Goal: Contribute content: Contribute content

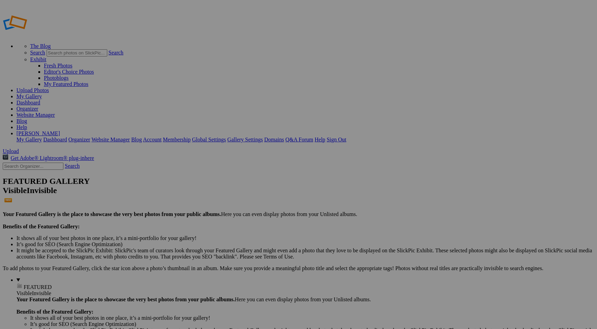
type input "Homepage"
click at [237, 199] on span "Create" at bounding box center [230, 202] width 14 height 6
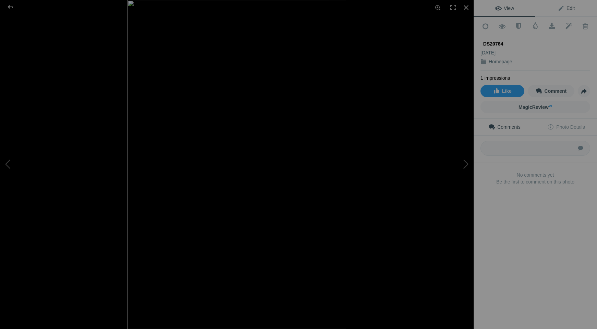
click at [571, 10] on span "Edit" at bounding box center [566, 7] width 17 height 5
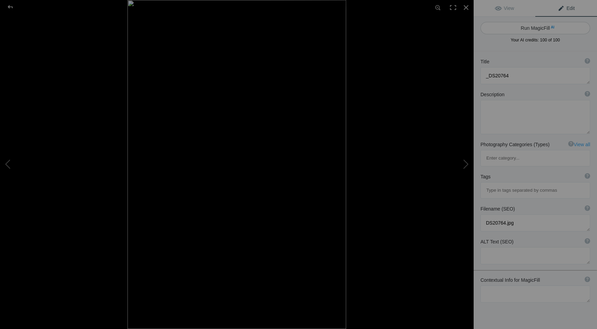
click at [536, 28] on button "Run MagicFill AI" at bounding box center [536, 28] width 110 height 12
type textarea "Stunning Light Beams in [GEOGRAPHIC_DATA]"
type textarea "Experience the breathtaking beauty of Antelope Canyon, where sunlight pierces t…"
type textarea "antelope-canyon-light-beams.jpg"
type textarea "A view of Antelope Canyon showcasing light beams filtering through the narrow s…"
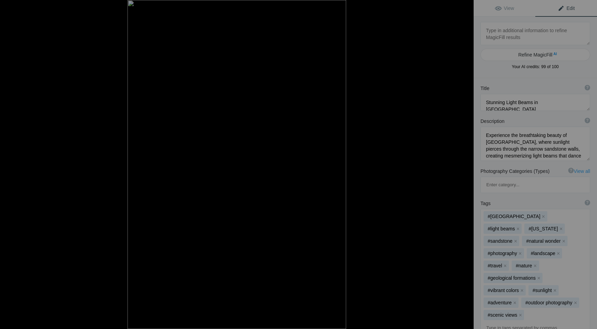
type textarea "_DS21027"
type textarea "DS21027.jpg"
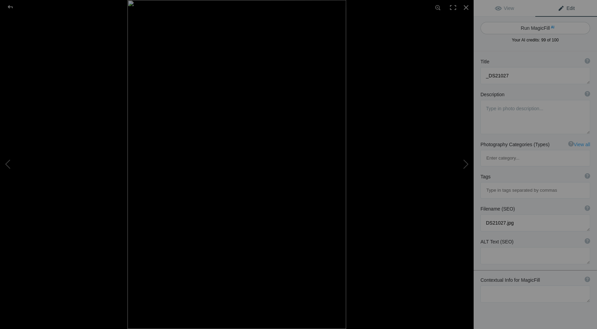
click at [535, 29] on button "Run MagicFill AI" at bounding box center [536, 28] width 110 height 12
type textarea "_DS30695"
type textarea "DS30695.jpg"
type textarea "Antelope Canyon's Vibrant Rock Formations at Sunset"
type textarea "This stunning photograph captures the mesmerizing beauty of Antelope Canyon, sh…"
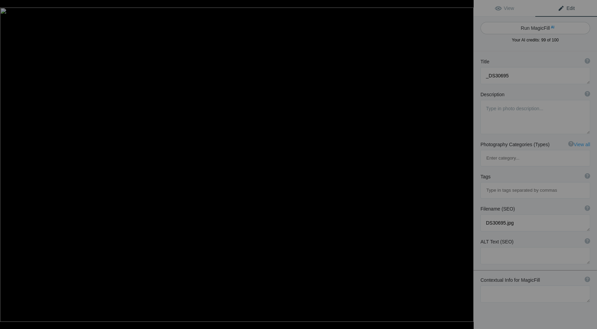
type textarea "antelope-canyon-sunset-rock-formations.jpg"
type textarea "A view of Antelope Canyon showcasing vibrant purple and orange rock formations …"
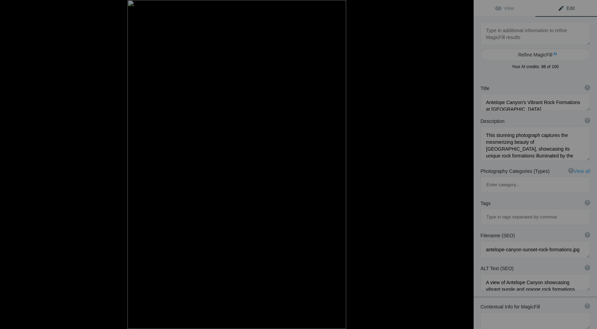
type textarea "_DS21027"
type textarea "DS21027.jpg"
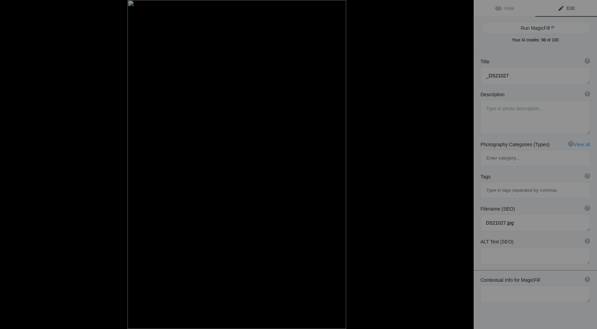
type textarea "Stunning Light Beams in [GEOGRAPHIC_DATA]"
type textarea "Experience the breathtaking beauty of Antelope Canyon, where sunlight pierces t…"
type textarea "antelope-canyon-light-beams.jpg"
type textarea "A view of Antelope Canyon showcasing light beams filtering through the narrow s…"
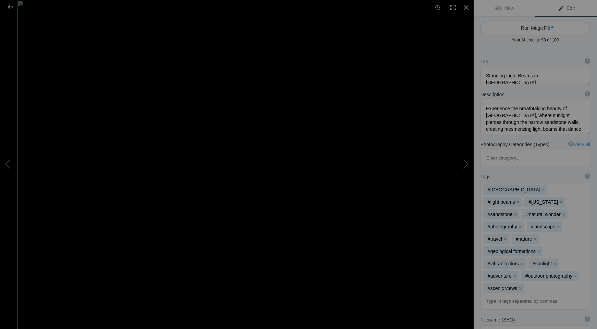
type textarea "F379628B-63D7-4C5F-B99A-F22763E4BA98_1_105_c-gigapixel-low_res-scale-3_00x-Edit…"
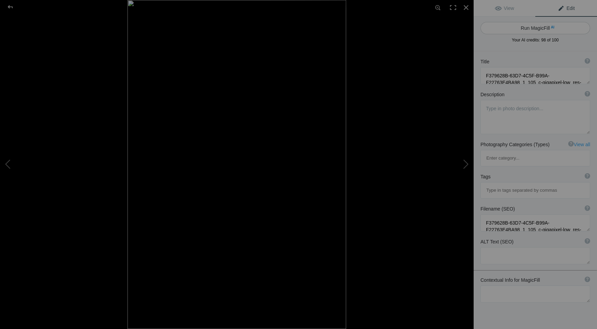
type textarea "Stunning Light Beams in [GEOGRAPHIC_DATA]"
type textarea "Experience the breathtaking beauty of Antelope Canyon, where sunlight pierces t…"
type textarea "antelope-canyon-light-beams.jpg"
type textarea "A view of Antelope Canyon showcasing light beams filtering through the narrow s…"
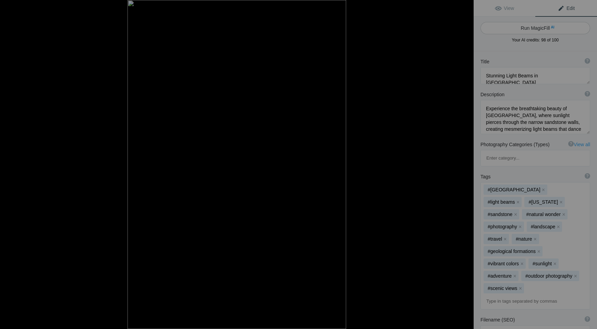
type textarea "_DS21027"
type textarea "DS21027.jpg"
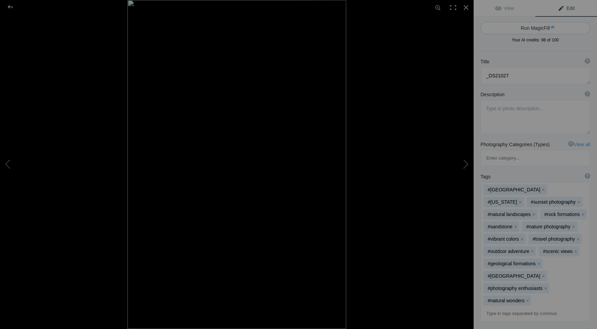
click at [526, 29] on button "Run MagicFill AI" at bounding box center [536, 28] width 110 height 12
type textarea "Antelope Canyon: A Stunning Display of Nature's Artistry"
type textarea "Experience the breathtaking beauty of Antelope Canyon, where vibrant hues of pu…"
type textarea "antelope-canyon-nature-artistry.jpg"
type textarea "A view of Antelope Canyon showcasing smooth, colorful walls illuminated by sunl…"
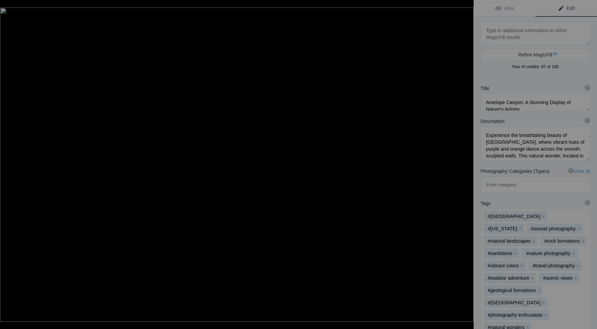
type textarea "Antelope Canyon's Vibrant Rock Formations at Sunset"
type textarea "This stunning photograph captures the mesmerizing beauty of Antelope Canyon, sh…"
type textarea "DS30695.jpg"
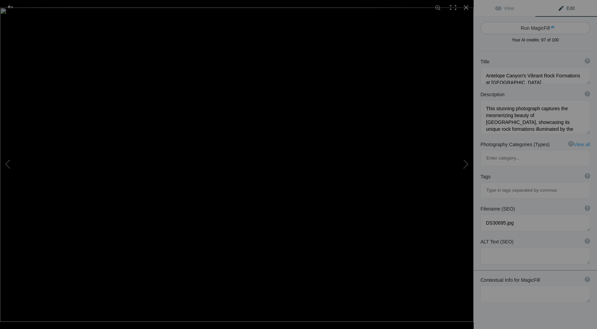
click at [527, 28] on button "Run MagicFill AI" at bounding box center [536, 28] width 110 height 12
type textarea "[GEOGRAPHIC_DATA] Bathed in [GEOGRAPHIC_DATA]"
type textarea "This breathtaking photograph captures the stunning cliffs of Zion National Park…"
type textarea "zion-national-park-sunset-cliffs.jpg"
type textarea "Sunset illuminating the majestic cliffs of Zion National Park, showcasing vibra…"
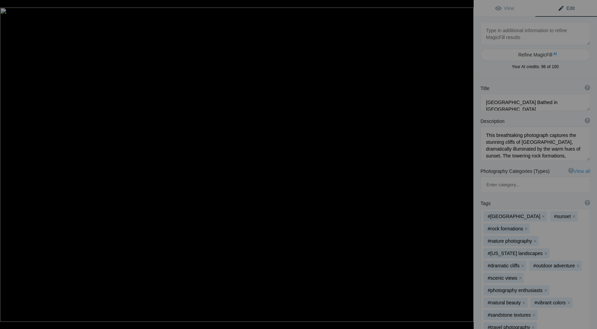
type textarea "_DS30996 as Smart Object-1"
type textarea "DS30996_as_Smart_Object-1.jpg"
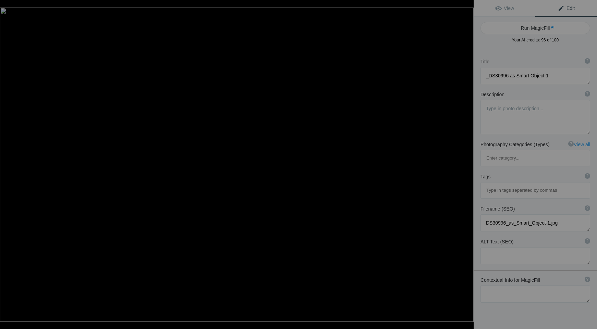
click at [527, 28] on button "Run MagicFill AI" at bounding box center [536, 28] width 110 height 12
type textarea "Autumn Reflections at the [GEOGRAPHIC_DATA]"
type textarea "This stunning photograph captures the serene beauty of a historic watermill sur…"
type textarea "autumn-watermill-reflections.jpg"
type textarea "A historic watermill surrounded by vibrant autumn foliage, reflecting in calm w…"
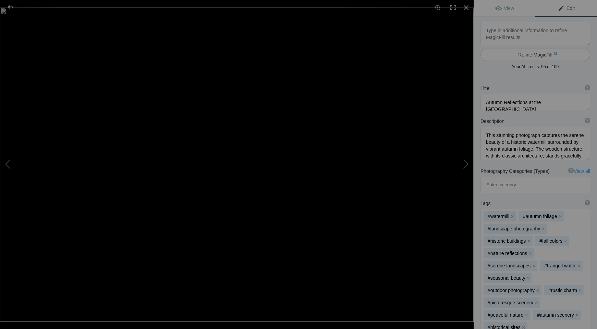
type textarea "_DS32966"
type textarea "DS32966.jpg"
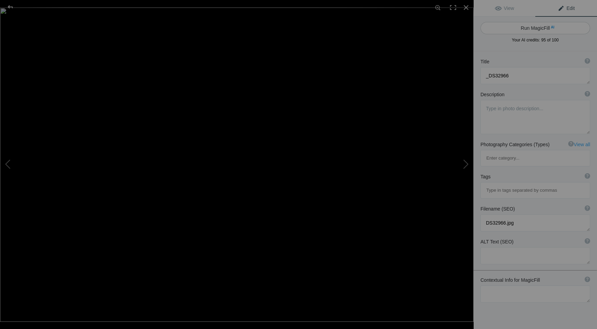
click at [541, 26] on button "Run MagicFill AI" at bounding box center [536, 28] width 110 height 12
type textarea "Frost-Covered Rustic Barn in Winter Landscape"
type textarea "This captivating winter scene features a rustic barn nestled in a frosty landsc…"
type textarea "frost-covered-rustic-barn-winter-landscape.jpg"
type textarea "A rustic barn covered in frost, surrounded by snow and frosty trees under a cle…"
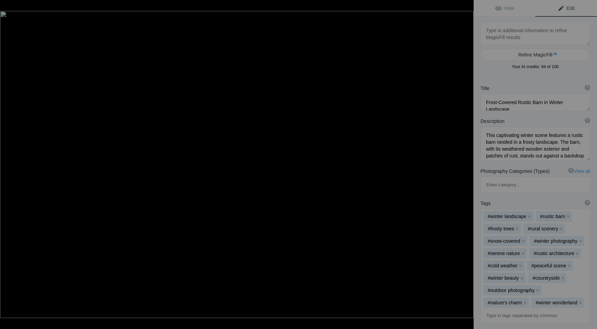
type textarea "_DS33036-Edit-Edit"
type textarea "DS33036-Edit-Edit.jpg"
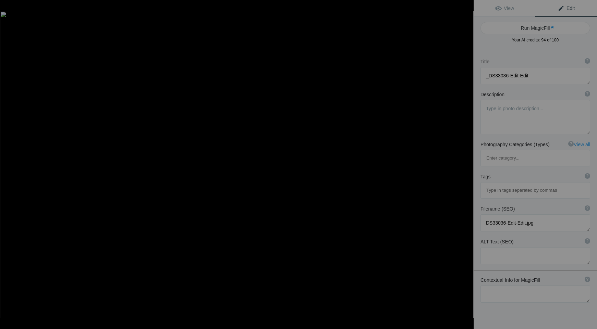
click at [541, 26] on button "Run MagicFill AI" at bounding box center [536, 28] width 110 height 12
type textarea "Serene Sunset Over [GEOGRAPHIC_DATA] with Lone Trees"
type textarea "This captivating landscape captures the beauty of a serene sunset, where vibran…"
type textarea "serene-sunset-rolling-hills-lone-trees.jpg"
type textarea "A tranquil sunset over rolling hills featuring two lone trees silhouetted again…"
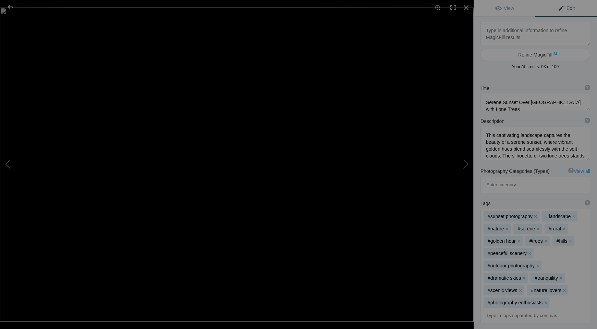
type textarea "_DS33068-Edit"
type textarea "DS33068-Edit.jpg"
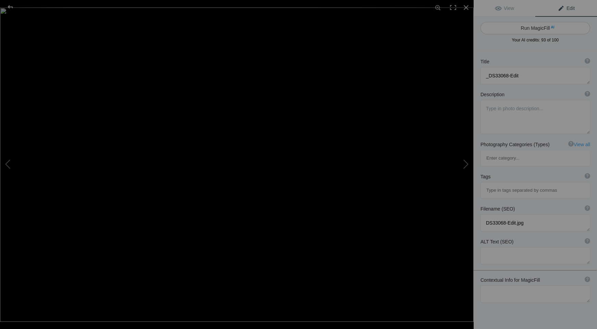
click at [540, 31] on button "Run MagicFill AI" at bounding box center [536, 28] width 110 height 12
type textarea "Serene Winter Landscape with Frosted Tree at [PERSON_NAME]"
type textarea "This stunning winter landscape captures the tranquil beauty of a frosted tree s…"
type textarea "serene-winter-landscape-frosted-tree.jpg"
type textarea "A frosted tree stands alone on a snowy hill at dawn, with soft pastel colors il…"
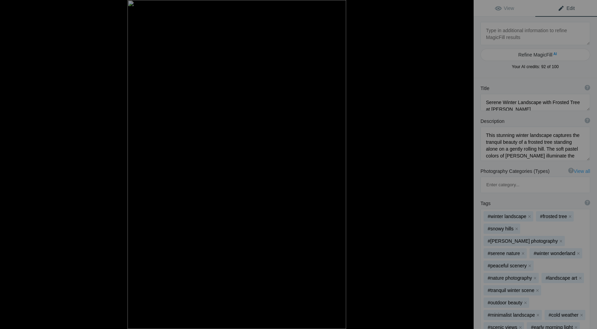
type textarea "_DS33146"
type textarea "DS33146.jpg"
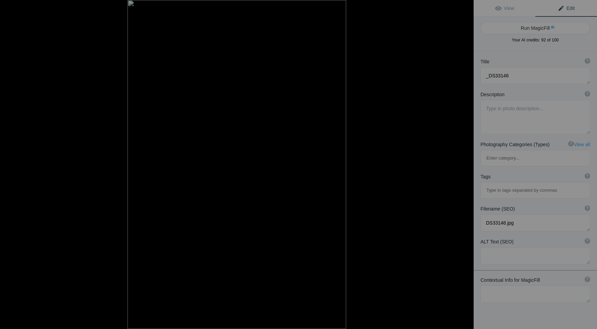
click at [540, 31] on button "Run MagicFill AI" at bounding box center [536, 28] width 110 height 12
type textarea "Stunning Patterns of Desert Terrain at [PERSON_NAME]"
type textarea "This breathtaking photograph captures the intricate patterns of desert terrain,…"
type textarea "desert-terrain-patterns-dawn.jpg"
type textarea "Aerial view of desert terrain showcasing intricate patterns and warm colors at …"
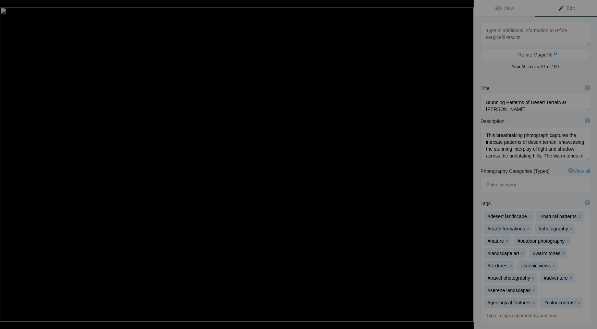
type textarea "_DS34249"
type textarea "DS34249.jpg"
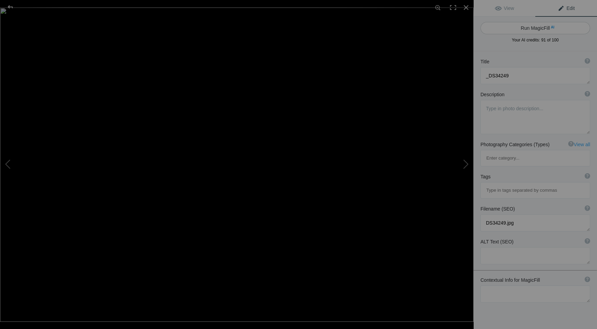
click at [534, 29] on button "Run MagicFill AI" at bounding box center [536, 28] width 110 height 12
type textarea "Natural Rock Arch Framing Snow-Capped Mountains at [GEOGRAPHIC_DATA]"
type textarea "This stunning photograph captures a natural rock arch, perfectly framing the ma…"
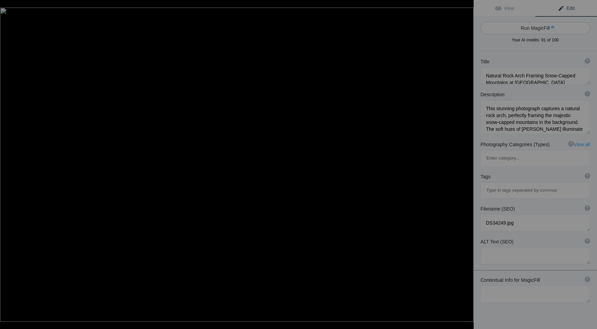
type textarea "natural-rock-arch-snow-capped-mountains-sunrise.jpg"
type textarea "A natural rock arch frames snow-capped mountains illuminated by the soft light …"
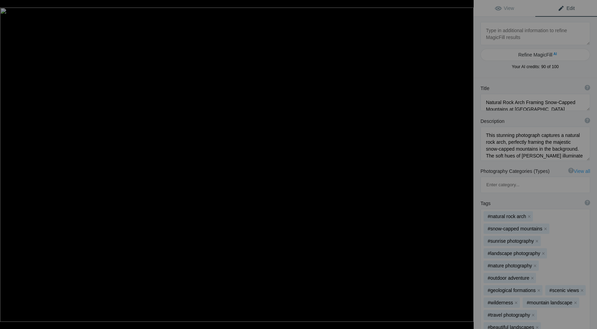
type textarea "_DS38193"
type textarea "DS38193.jpg"
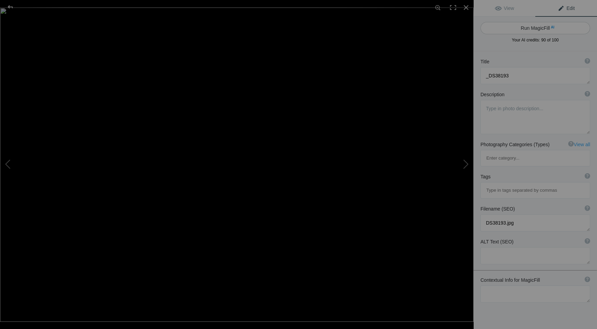
click at [533, 29] on button "Run MagicFill AI" at bounding box center [536, 28] width 110 height 12
type textarea "[GEOGRAPHIC_DATA] Sunset Over [GEOGRAPHIC_DATA]"
type textarea "Experience the breathtaking beauty of Zion National Park as the sun sets, casti…"
type textarea "zion-national-park-sunset-red-rocks.jpg"
type textarea "Sunset over Zion National Park showcasing red rock mountains and golden autumn …"
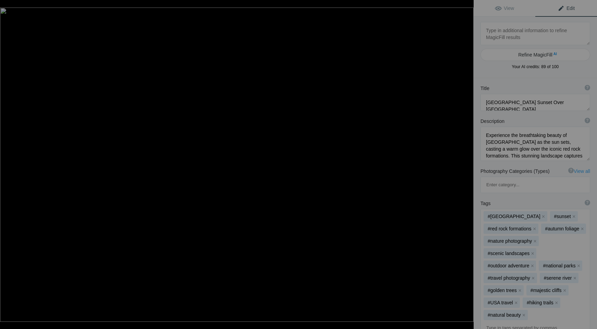
type textarea "_DSC1533"
type textarea "DSC1533.jpg"
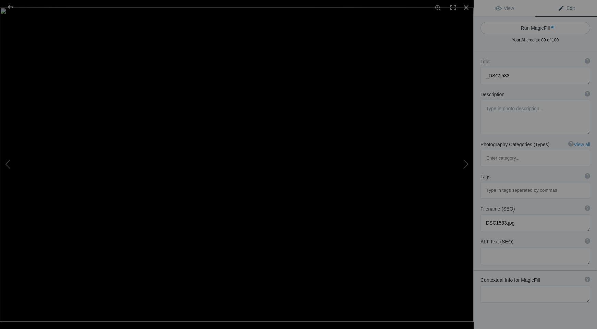
click at [526, 26] on button "Run MagicFill AI" at bounding box center [536, 28] width 110 height 12
type textarea "[PERSON_NAME]-Covered Rocks by a Tranquil Stream"
type textarea "This captivating image showcases a serene scene of moss-covered rocks nestled b…"
type textarea "moss-covered-rocks-stream.jpg"
type textarea "A tranquil stream flowing over moss-covered rocks in a lush forest setting."
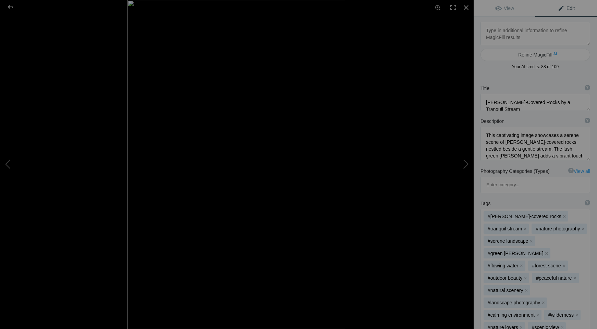
type textarea "_DSC5124"
type textarea "DSC5124.jpg"
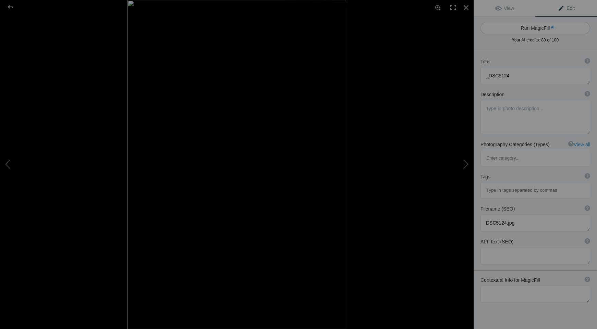
click at [526, 27] on button "Run MagicFill AI" at bounding box center [536, 28] width 110 height 12
type textarea "Majestic Peacock Displaying Vibrant Feathers"
type textarea "This stunning image captures a peacock in full display, showcasing its vibrant …"
type textarea "majestic-peacock-feathers.jpg"
type textarea "Close-up of a peacock displaying its vibrant blue and green feathers, showcasin…"
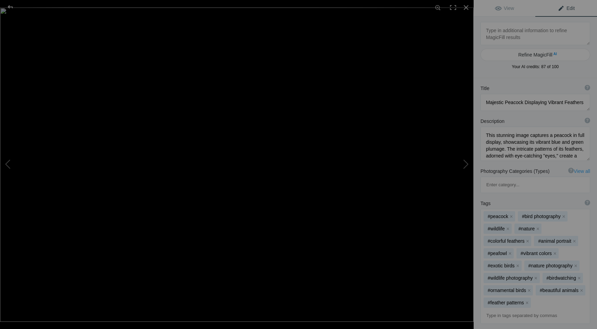
type textarea "_DSC7741"
type textarea "DSC7741.jpg"
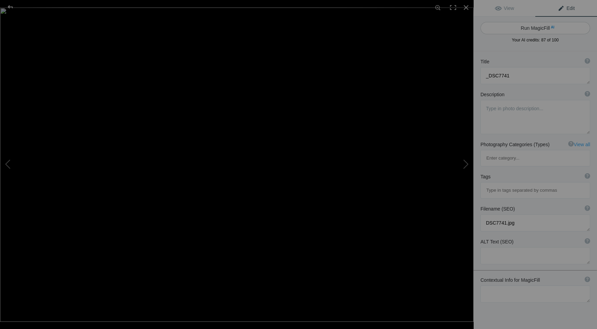
click at [525, 27] on button "Run MagicFill AI" at bounding box center [536, 28] width 110 height 12
type textarea "Serene Autumn Landscape with Rustic Cabin by the Water"
type textarea "This captivating image showcases a tranquil autumn scene featuring a rustic cab…"
type textarea "serene-autumn-landscape-rustic-cabin.jpg"
type textarea "A rustic cabin surrounded by vibrant autumn foliage reflecting in calm water, c…"
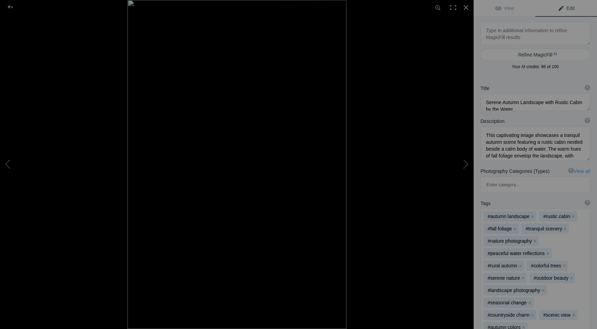
type textarea "2004-04-14_016"
type textarea "2004-04-14_016.jpg"
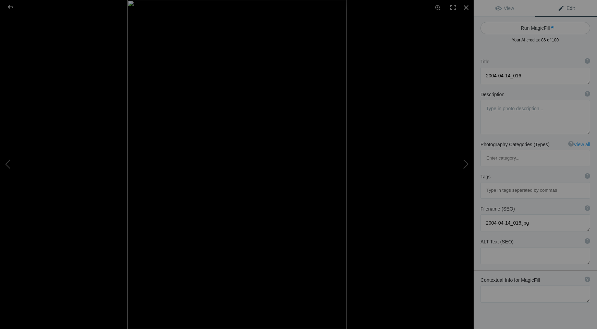
click at [520, 30] on button "Run MagicFill AI" at bounding box center [536, 28] width 110 height 12
type textarea "Vibrant Hoodoos at [GEOGRAPHIC_DATA]"
type textarea "This stunning image showcases the vibrant hoodoos of Bryce Canyon National Park…"
type textarea "bryce-canyon-hoodoos.jpg"
type textarea "Colorful hoodoos in Bryce Canyon National Park, showcasing vibrant rock formati…"
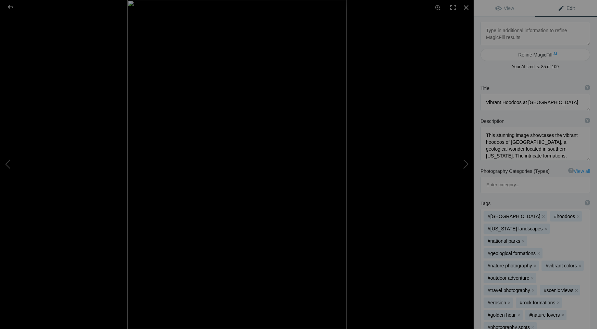
type textarea "2004-04-14_111-Edit-Edit"
type textarea "2004-04-14_111-Edit-Edit.jpg"
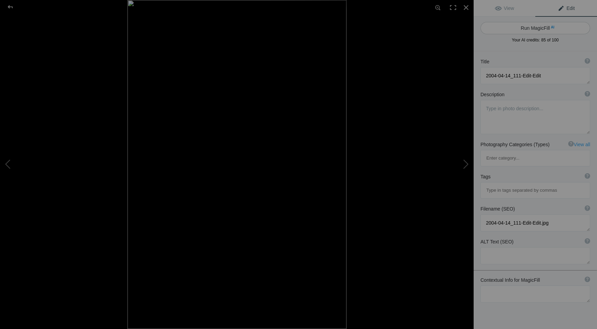
click at [538, 28] on button "Run MagicFill AI" at bounding box center [536, 28] width 110 height 12
type textarea "Stunning [GEOGRAPHIC_DATA] Hoodoos at [GEOGRAPHIC_DATA]"
type textarea "Experience the breathtaking beauty of Bryce Canyon National Park with this capt…"
type textarea "bryce-canyon-hoodoos-sunrise.jpg"
type textarea "A stunning view of Bryce Canyon's hoodoos illuminated by the soft light of sunr…"
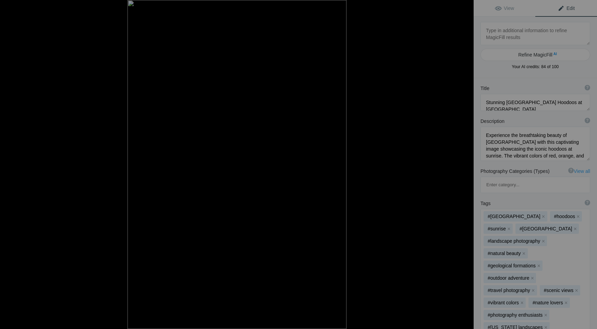
type textarea "2004-09-07-007"
type textarea "2004-09-07-007.jpg"
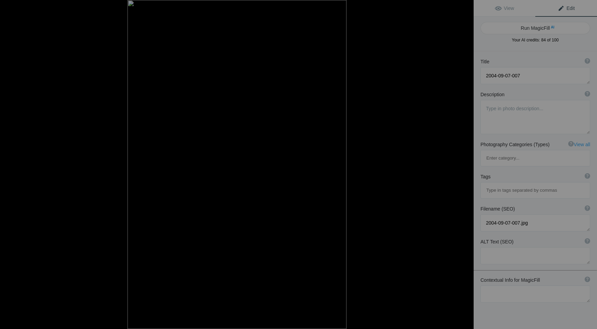
click at [538, 28] on button "Run MagicFill AI" at bounding box center [536, 28] width 110 height 12
type textarea "Vibrant Yellow and Orange Wildflowers in Bloom"
type textarea "This stunning photograph captures the beauty of vibrant yellow and orange wildf…"
type textarea "vibrant-yellow-orange-wildflowers.jpg"
type textarea "Close-up of vibrant yellow and orange wildflowers against a blurred background,…"
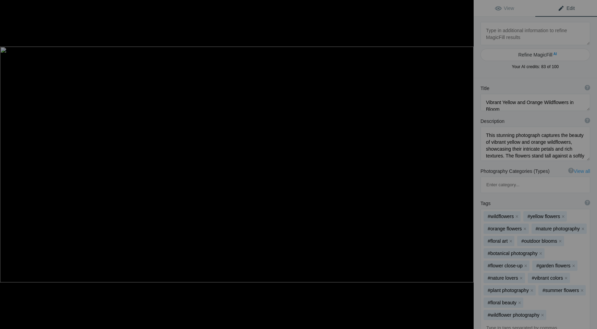
type textarea "2004-12-11_019-2"
type textarea "2004-12-11_019-2.jpg"
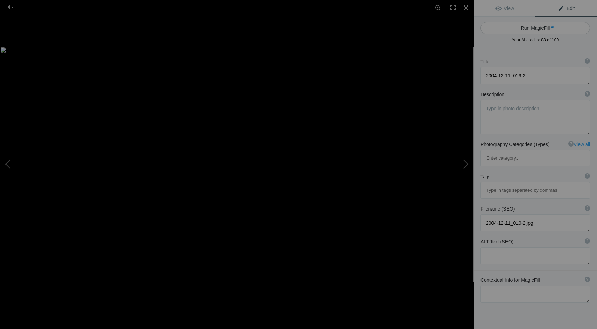
click at [539, 27] on button "Run MagicFill AI" at bounding box center [536, 28] width 110 height 12
type textarea "Breathtaking Sunset Over [GEOGRAPHIC_DATA]"
type textarea "Experience the stunning beauty of Yosemite Valley at sunset, where the warm hue…"
type textarea "yosemite-valley-sunset.jpg"
type textarea "A stunning sunset over Yosemite Valley, highlighting El Capitan and the surroun…"
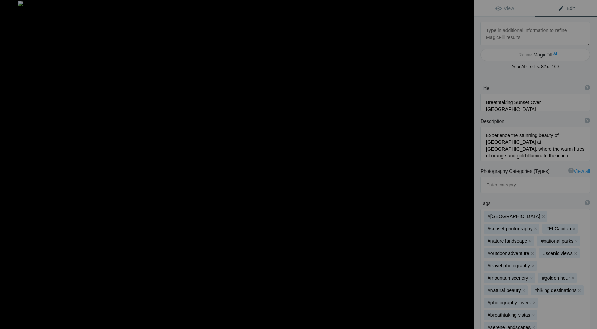
type textarea "7853A063-BA2D-4B5B-B33A-BD55ED116803_1_105_c-gigapixel-low_res-scale-3_00x"
type textarea "7853A063-BA2D-4B5B-B33A-BD55ED116803_1_105_c-gigapixel-low_res-scale-3_00x.jpg"
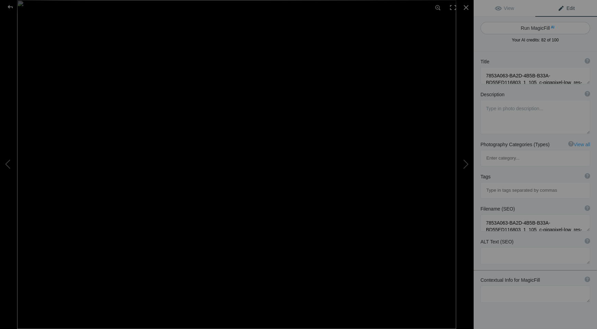
click at [539, 31] on button "Run MagicFill AI" at bounding box center [536, 28] width 110 height 12
type textarea "Serene Sunset at the Pier: A Coastal Evening View"
type textarea "Experience the tranquil beauty of a sunset at the pier, where the sky transitio…"
type textarea "serene-sunset-pier-coastal-view.jpg"
type textarea "A picturesque sunset at the pier with vibrant colors in the sky and gentle ocea…"
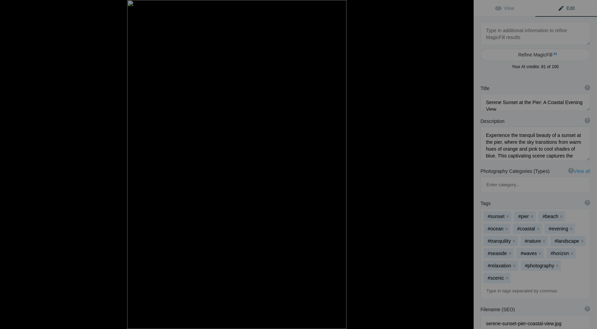
type textarea "20130907-_DSC3751"
type textarea "20130907-_DSC3751.jpg"
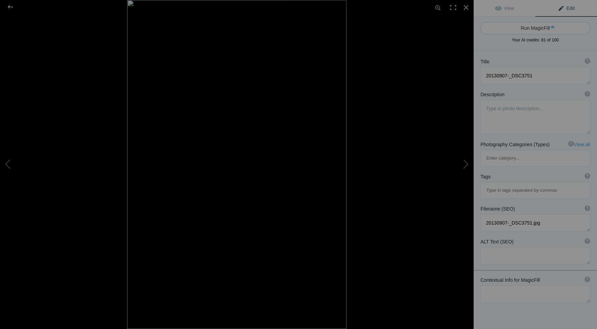
click at [539, 28] on button "Run MagicFill AI" at bounding box center [536, 28] width 110 height 12
type textarea "Vibrant Blue Door Against Adobe Wall with Chili Ristras"
type textarea "This striking image showcases a vibrant blue door set against a warm adobe wall…"
type textarea "vibrant-blue-door-adobe-wall-chili-ristras.jpg"
type textarea "A vibrant blue door on an adobe wall with a hanging chili ristra, showcasing So…"
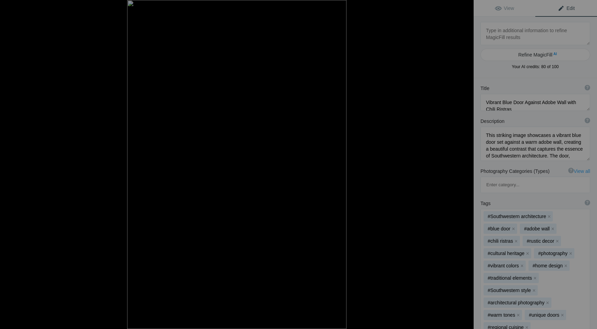
type textarea "20140310-_DSC7404-Edit-2"
type textarea "20140310-_DSC7404-Edit-2.jpg"
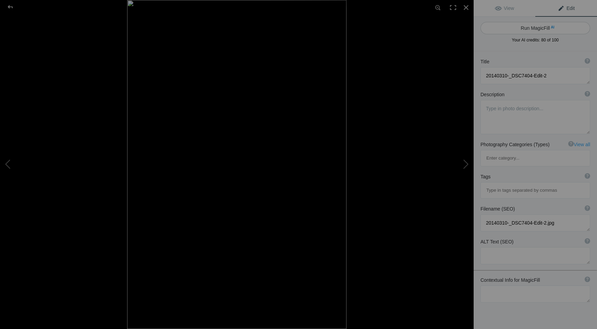
click at [533, 28] on button "Run MagicFill AI" at bounding box center [536, 28] width 110 height 12
type textarea "Mesmerizing Patterns of Sand Dunes at [GEOGRAPHIC_DATA]"
type textarea "This stunning photograph captures the intricate patterns and textures of sand d…"
type textarea "mesmerizing-sand-dunes-sunset.jpg"
type textarea "A close-up view of sand dunes illuminated by sunset, showcasing intricate patte…"
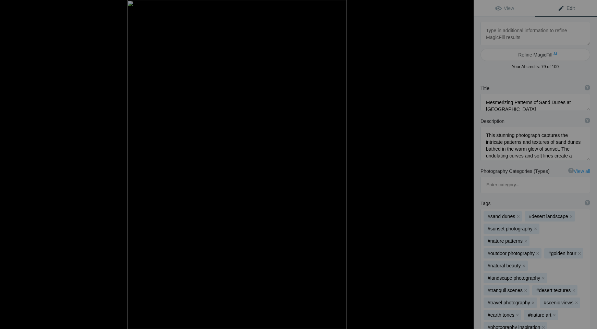
type textarea "20141109-_DSC0572-3_11x17_sharpened_luster"
type textarea "20141109-_DSC0572-3_11x17_sharpened_luster.jpg"
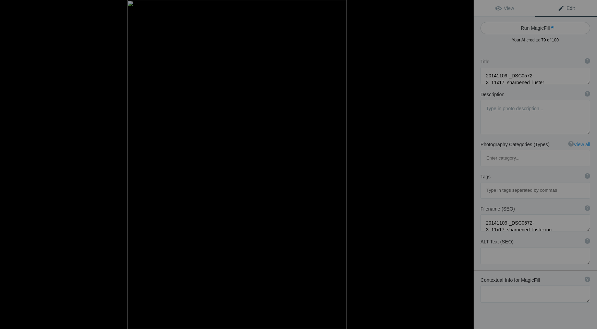
click at [533, 28] on button "Run MagicFill AI" at bounding box center [536, 28] width 110 height 12
type textarea "Stunning Sunset at [GEOGRAPHIC_DATA]: [GEOGRAPHIC_DATA]"
type textarea "Experience the breathtaking beauty of Arches National Park during sunset, where…"
type textarea "arches-national-park-sunset-rock-formation.jpg"
type textarea "A stunning sunset view of a natural rock formation at Arches National Park, sho…"
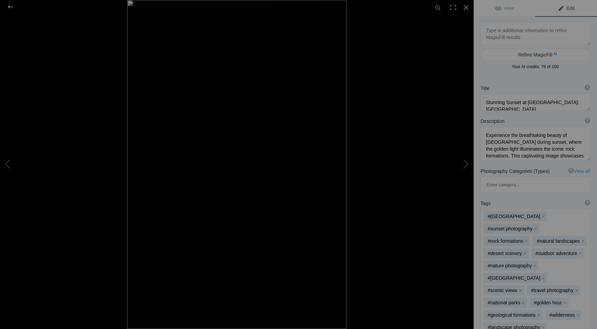
type textarea "20150821-_DSC3762"
type textarea "20150821-_DSC3762.jpg"
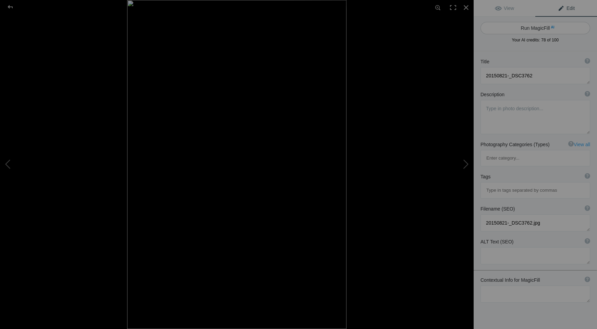
click at [539, 24] on button "Run MagicFill AI" at bounding box center [536, 28] width 110 height 12
type textarea "Grand Canyon Sunset: A Majestic View of Nature's Beauty"
type textarea "Experience the breathtaking beauty of the Grand Canyon at sunset, where the vib…"
type textarea "grand-canyon-sunset-majestic-view.jpg"
type textarea "A stunning sunset view of the Grand Canyon, showcasing vibrant orange and red h…"
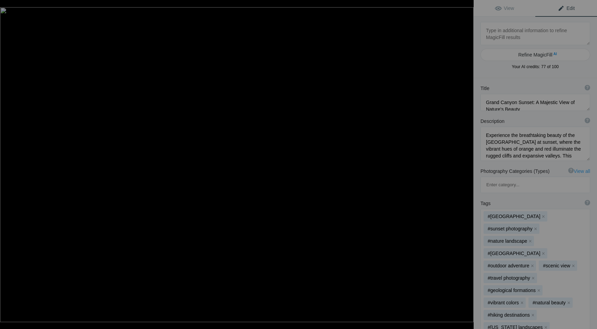
type textarea "20181031-_DSC9361"
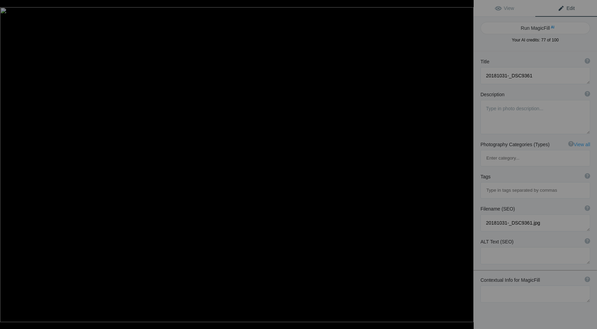
click at [539, 24] on button "Run MagicFill AI" at bounding box center [536, 28] width 110 height 12
click at [538, 26] on button "Run MagicFill AI" at bounding box center [536, 28] width 110 height 12
click at [539, 25] on button "Run MagicFill AI" at bounding box center [536, 28] width 110 height 12
click at [538, 28] on button "Run MagicFill AI" at bounding box center [536, 28] width 110 height 12
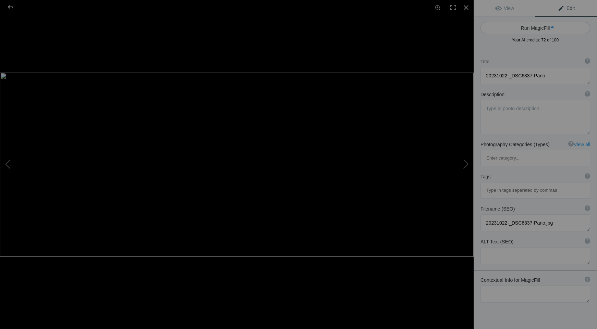
click at [538, 28] on button "Run MagicFill AI" at bounding box center [536, 28] width 110 height 12
click at [536, 29] on button "Run MagicFill AI" at bounding box center [536, 28] width 110 height 12
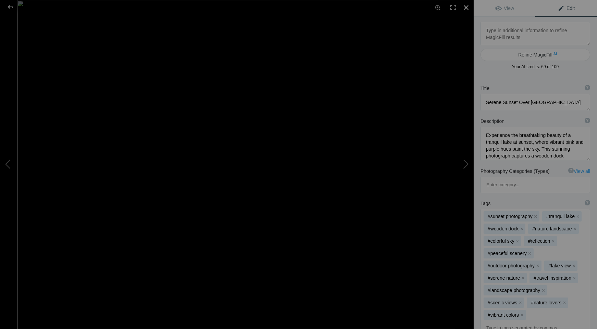
click at [465, 8] on div at bounding box center [466, 7] width 15 height 15
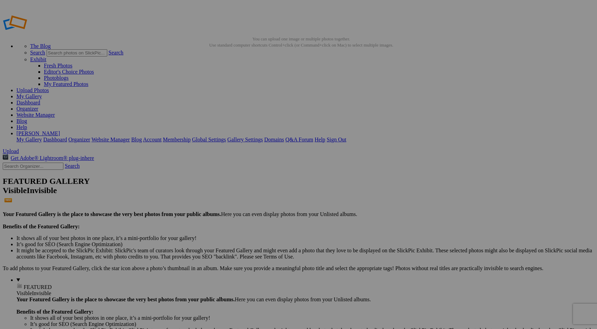
click at [38, 106] on link "Organizer" at bounding box center [27, 109] width 22 height 6
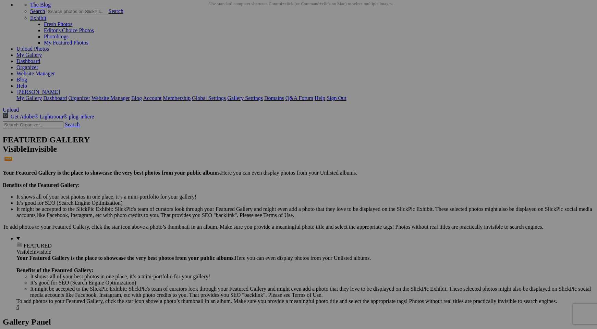
scroll to position [44, 0]
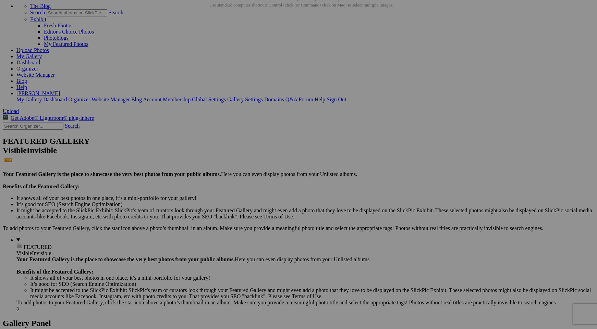
scroll to position [37, 0]
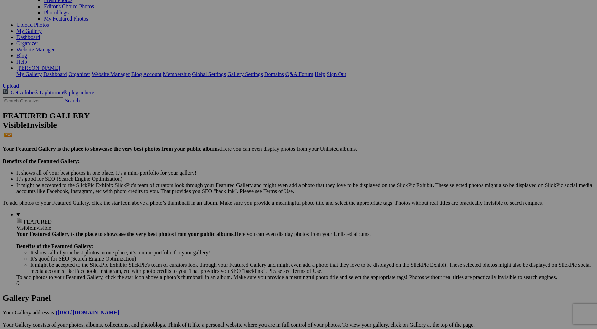
scroll to position [67, 0]
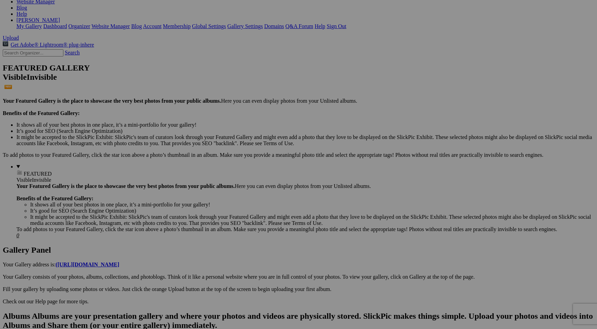
scroll to position [123, 0]
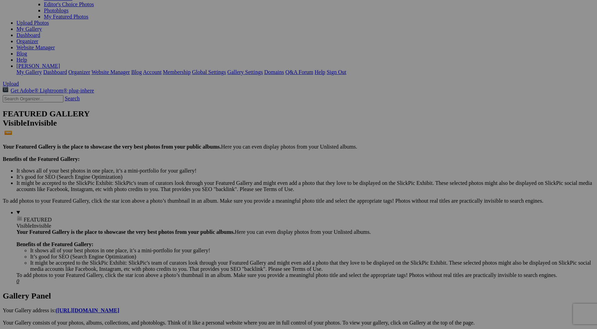
scroll to position [0, 0]
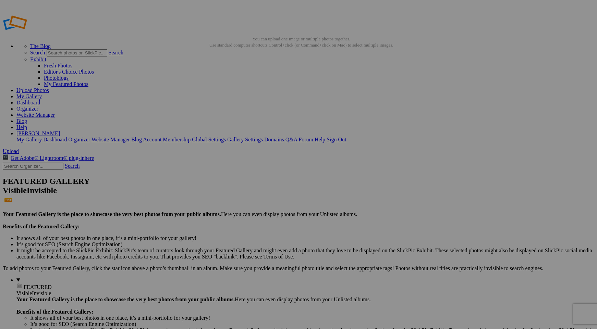
click at [60, 131] on link "[PERSON_NAME]" at bounding box center [38, 134] width 44 height 6
click at [346, 137] on link "Sign Out" at bounding box center [337, 140] width 20 height 6
